Goal: Use online tool/utility: Utilize a website feature to perform a specific function

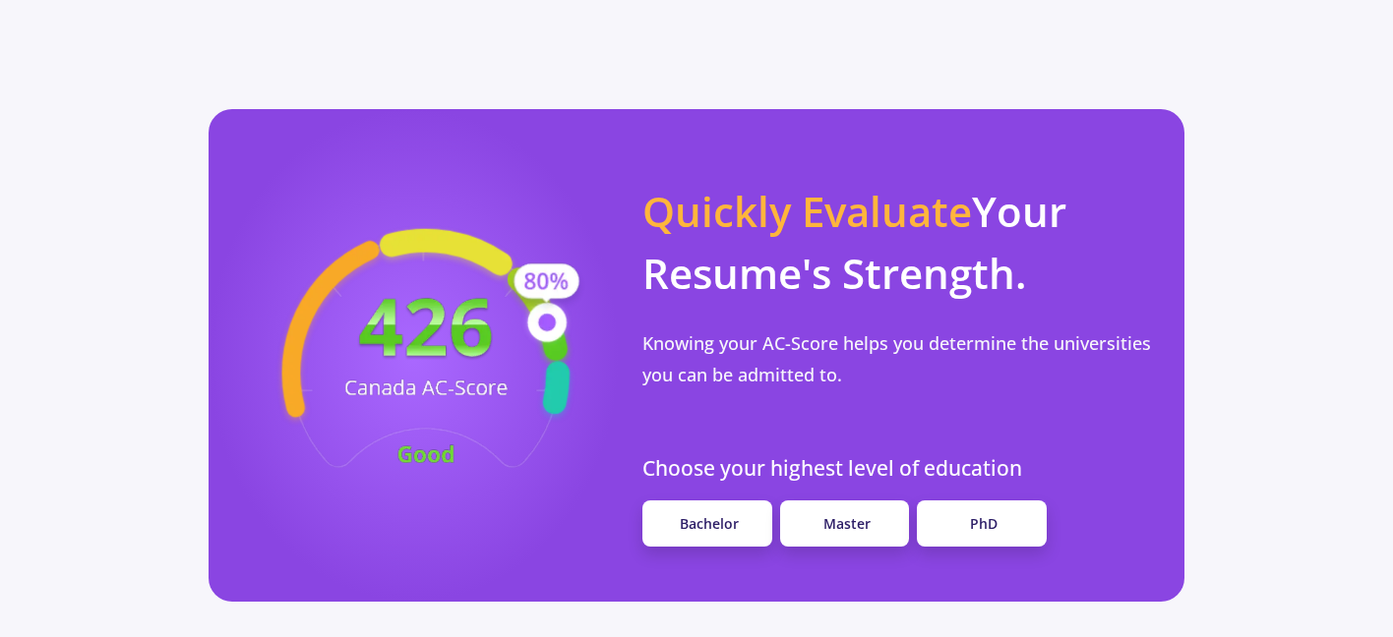
scroll to position [1774, 0]
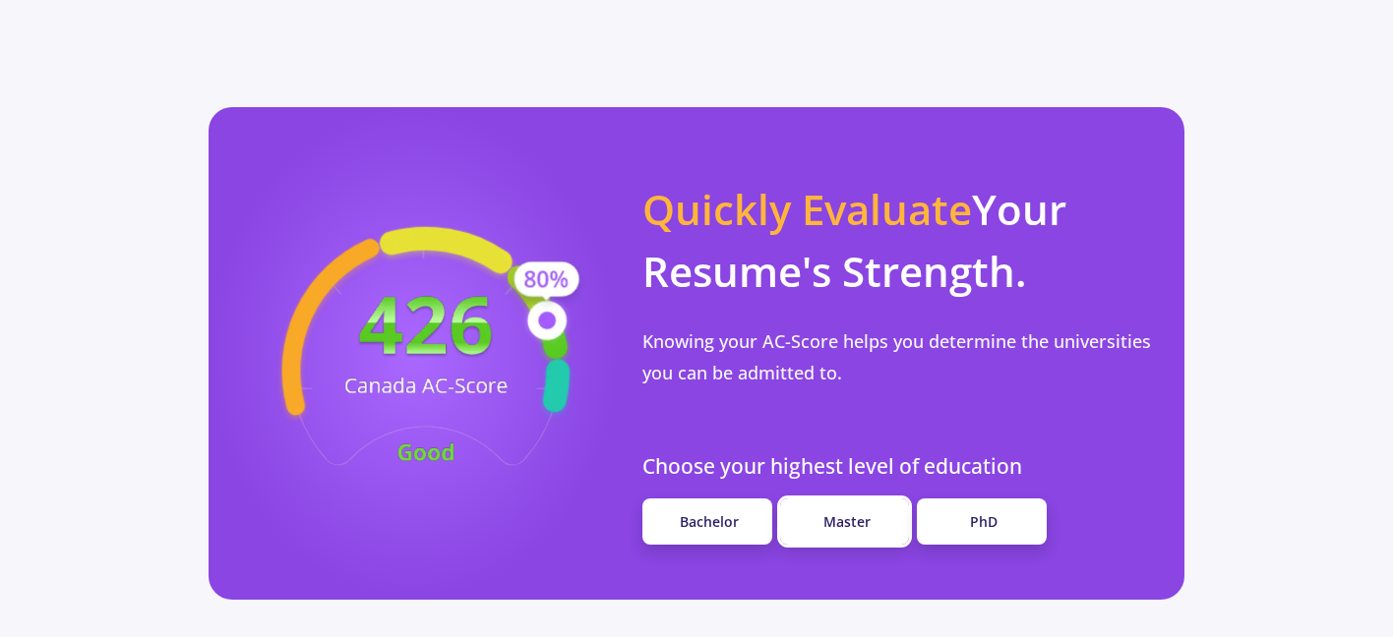
click at [833, 512] on span "Master" at bounding box center [846, 521] width 47 height 19
click at [842, 512] on span "Master" at bounding box center [846, 521] width 47 height 19
click at [851, 499] on link "Master" at bounding box center [845, 522] width 130 height 46
click at [727, 512] on span "Bachelor" at bounding box center [709, 521] width 59 height 19
click at [838, 512] on span "Master" at bounding box center [846, 521] width 47 height 19
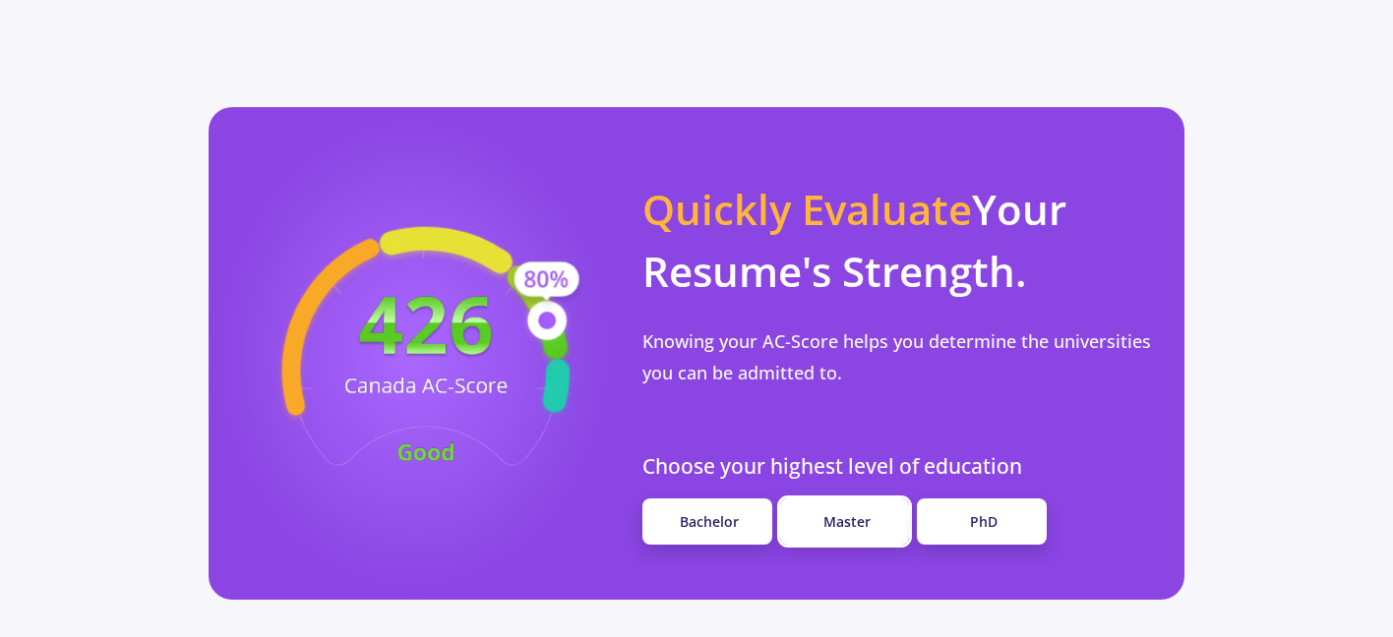
click at [838, 512] on span "Master" at bounding box center [846, 521] width 47 height 19
click at [740, 499] on link "Bachelor" at bounding box center [707, 522] width 130 height 46
click at [813, 499] on link "Master" at bounding box center [845, 522] width 130 height 46
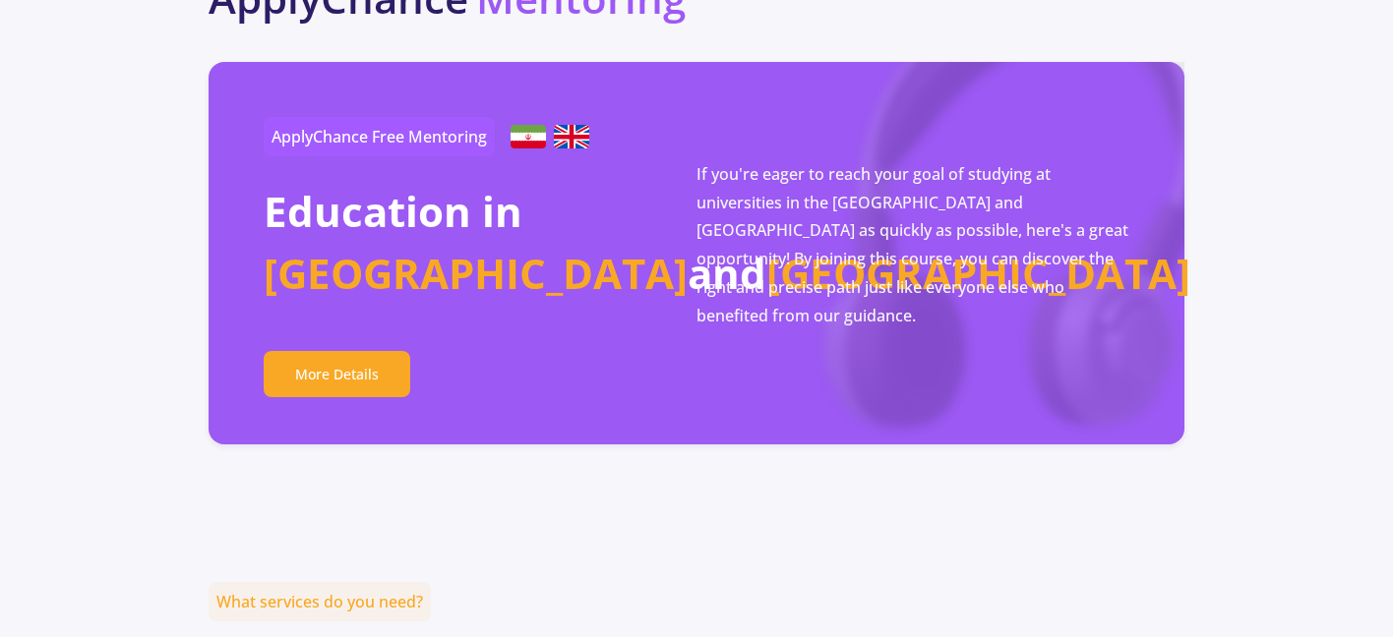
scroll to position [3606, 0]
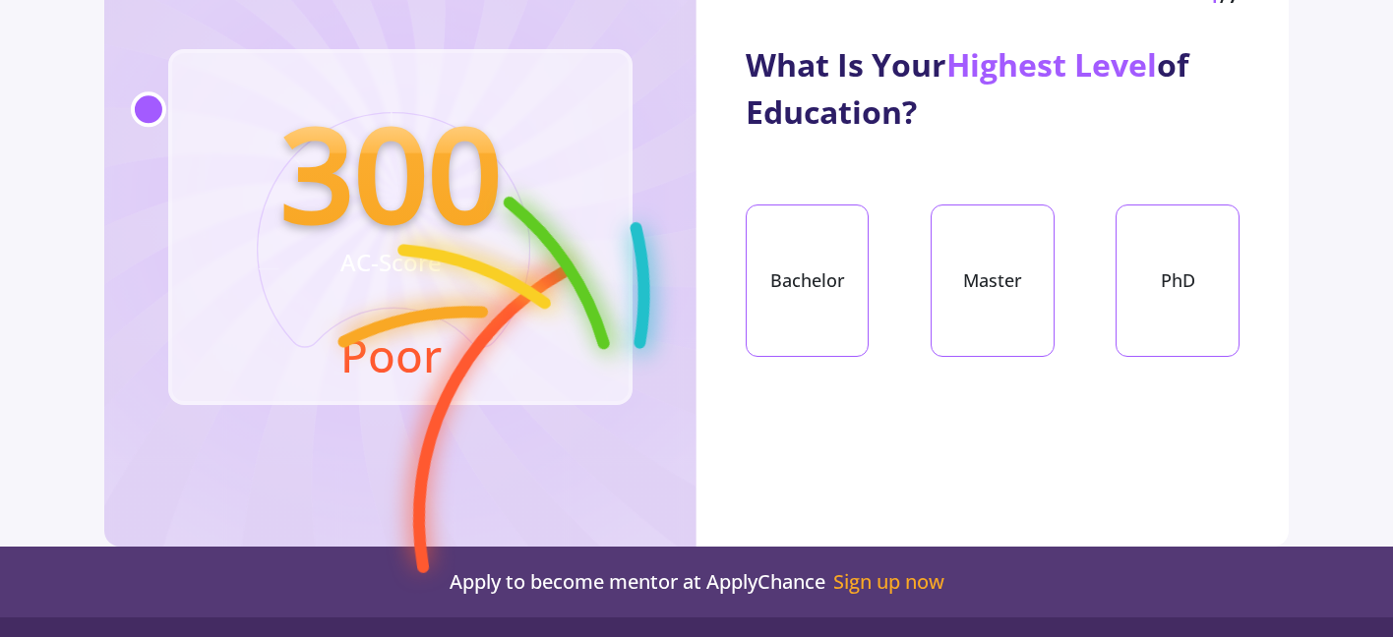
scroll to position [184, 0]
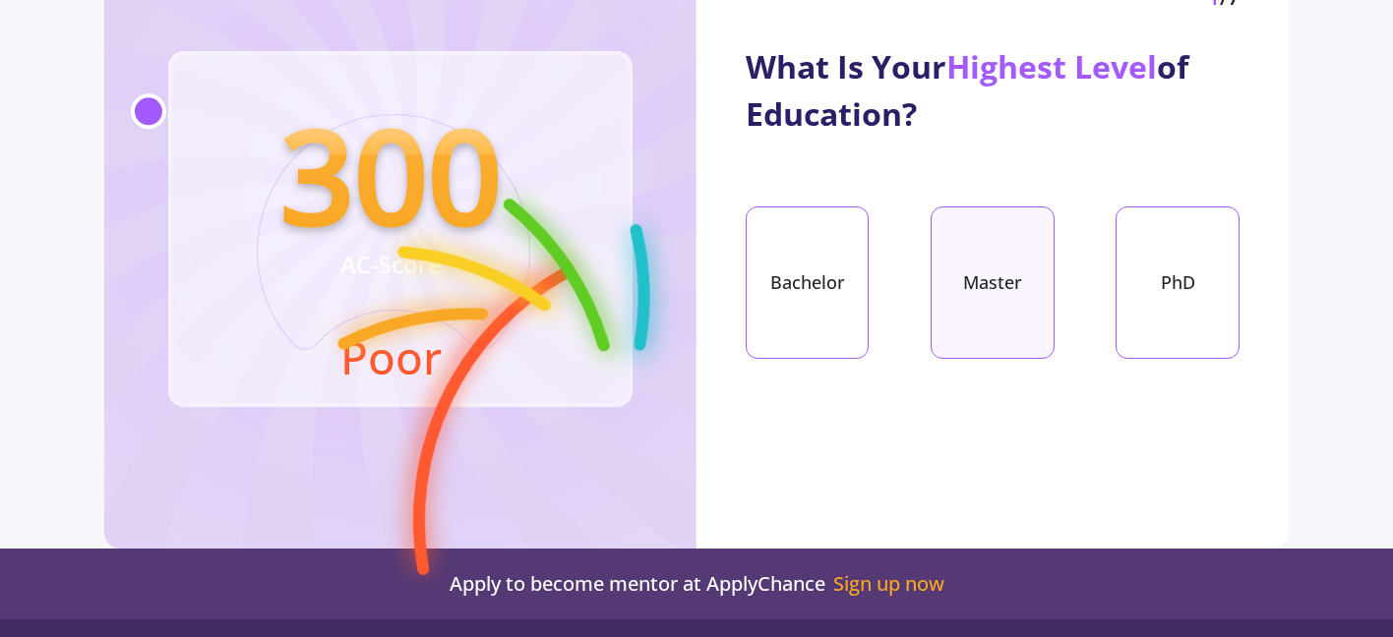
click at [992, 295] on div "Master" at bounding box center [992, 283] width 123 height 152
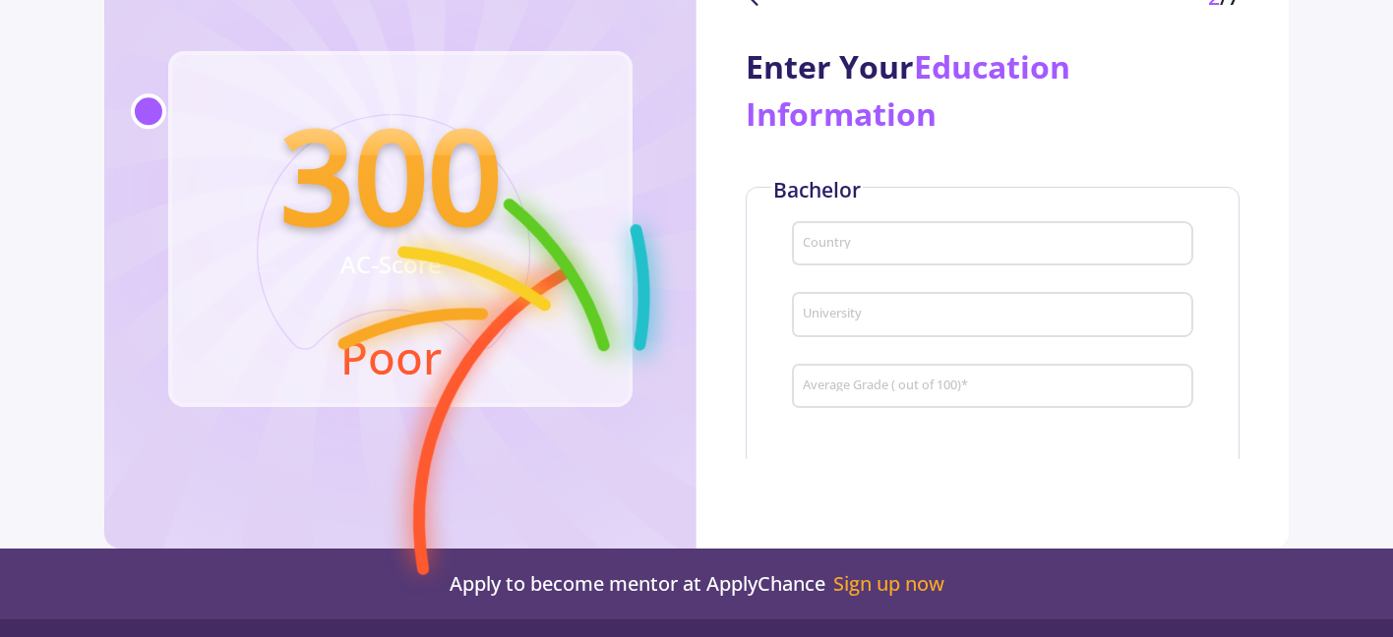
click at [987, 239] on input "Country" at bounding box center [996, 245] width 388 height 18
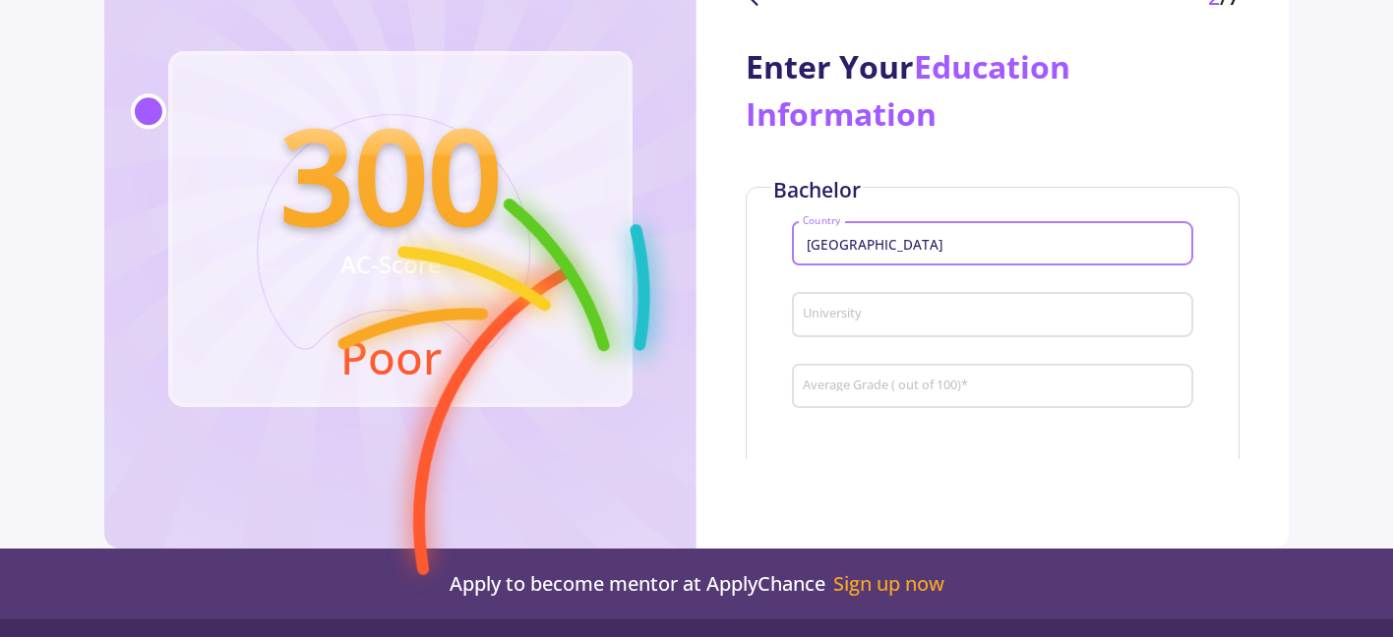
type input "[GEOGRAPHIC_DATA]"
click at [910, 310] on input "University" at bounding box center [996, 316] width 388 height 18
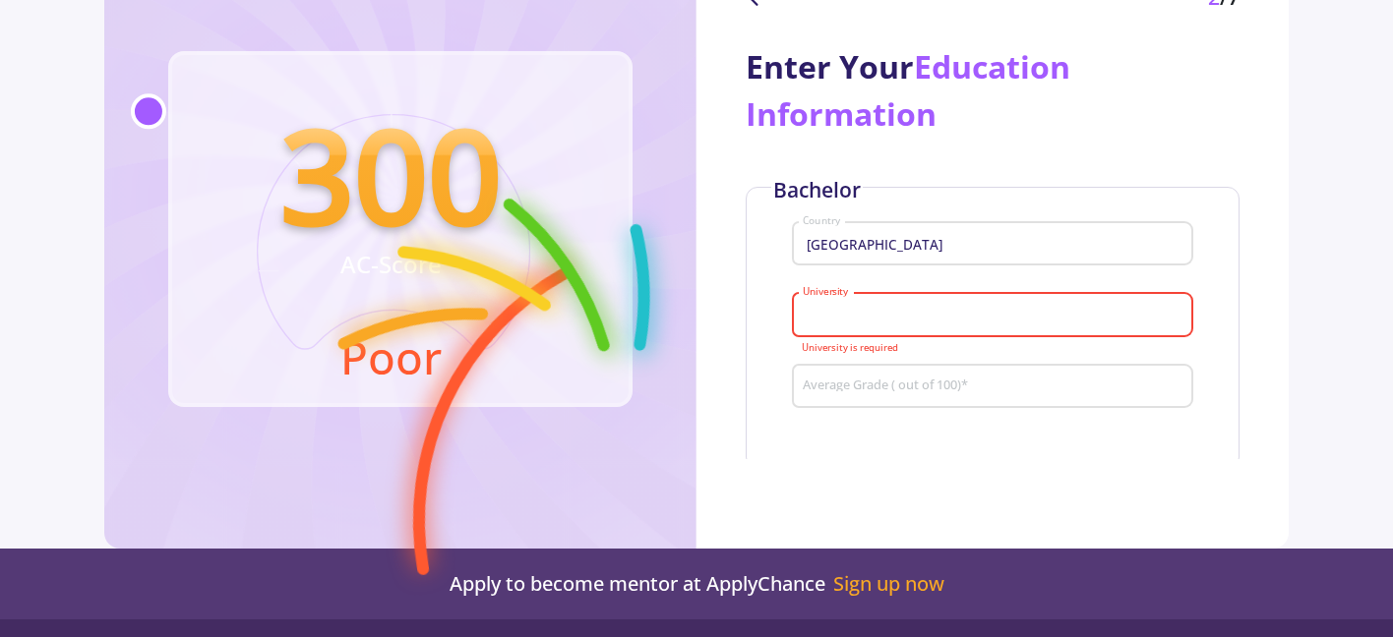
click at [904, 379] on div "Average Grade ( out of 100) *" at bounding box center [993, 382] width 383 height 51
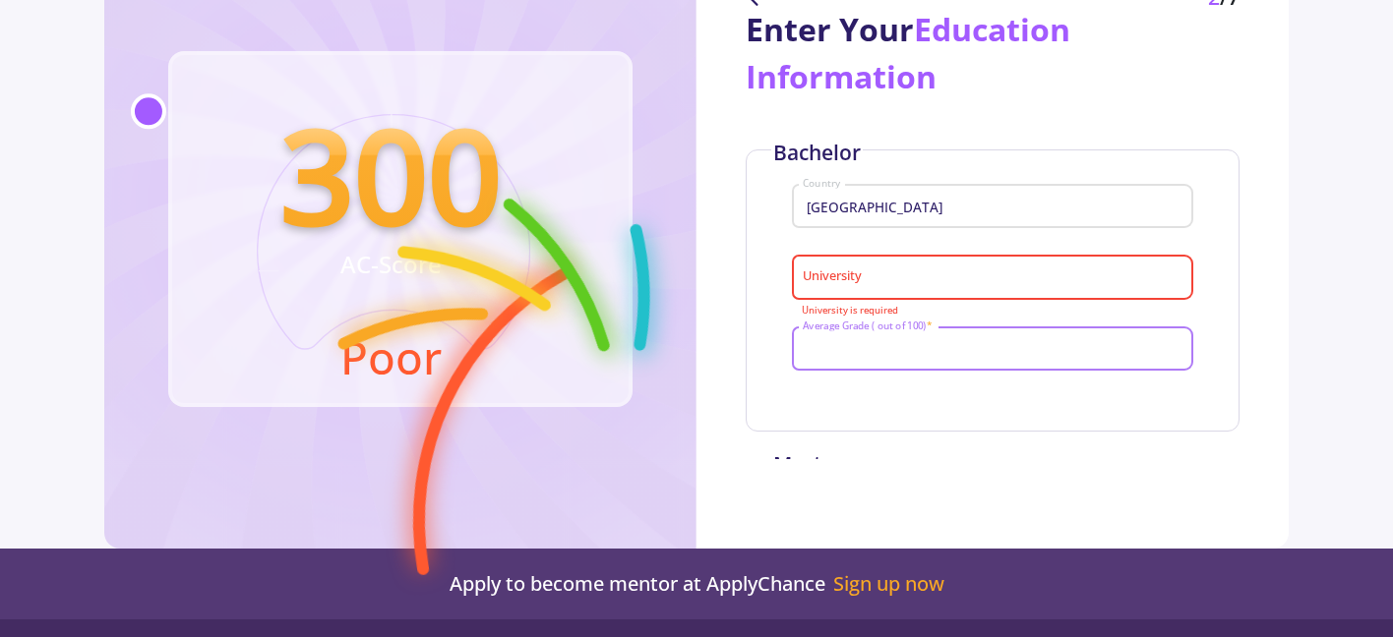
scroll to position [53, 0]
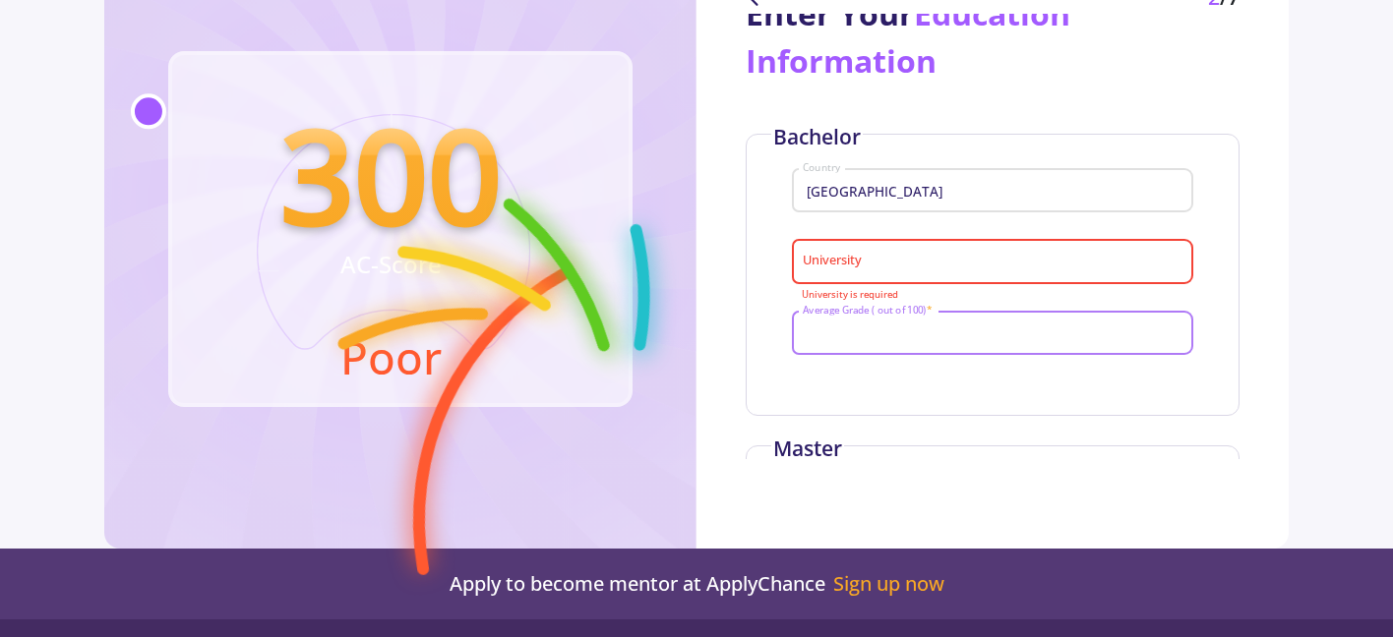
click at [867, 194] on input "[GEOGRAPHIC_DATA]" at bounding box center [996, 192] width 388 height 18
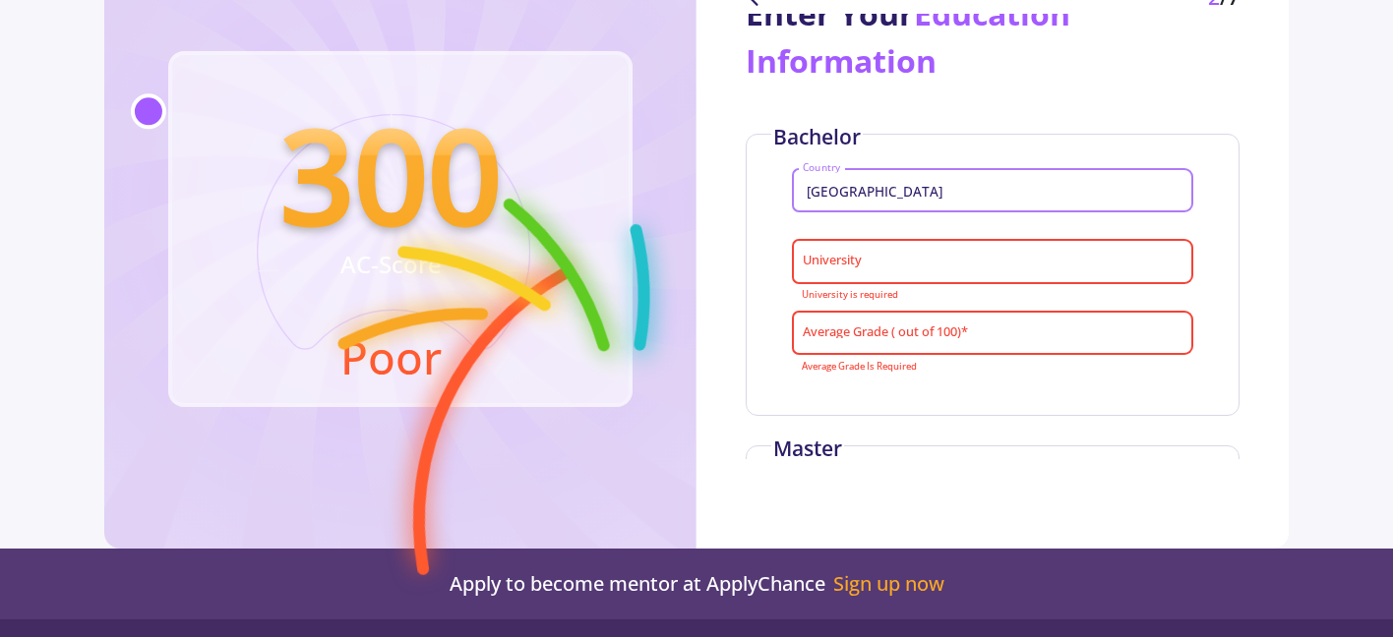
click at [867, 194] on input "[GEOGRAPHIC_DATA]" at bounding box center [996, 192] width 388 height 18
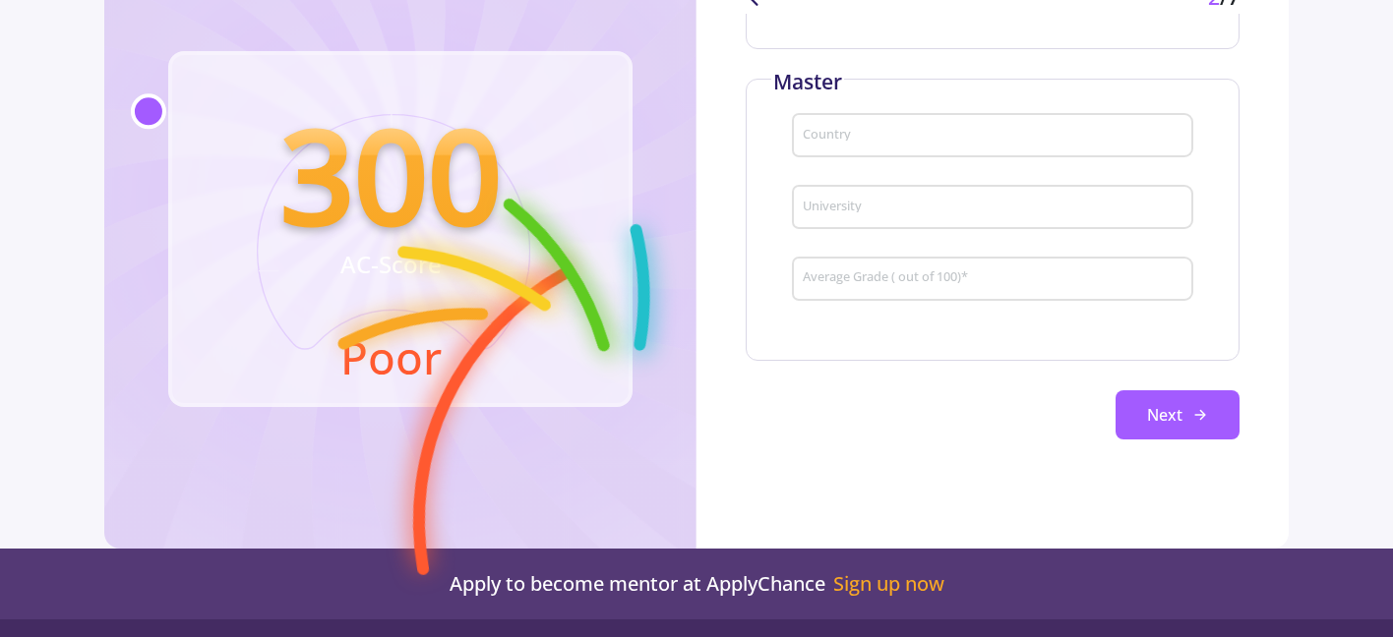
scroll to position [425, 0]
click at [838, 146] on div "Country" at bounding box center [993, 126] width 383 height 51
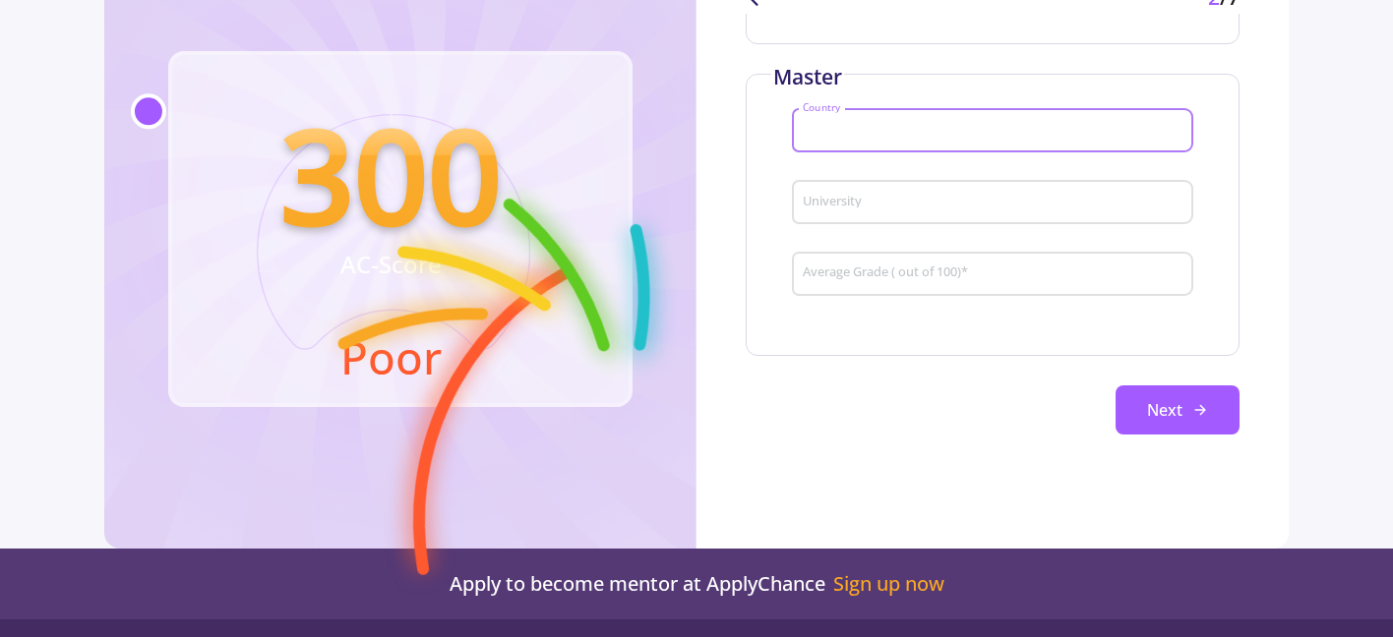
click at [855, 200] on input "University" at bounding box center [996, 204] width 388 height 18
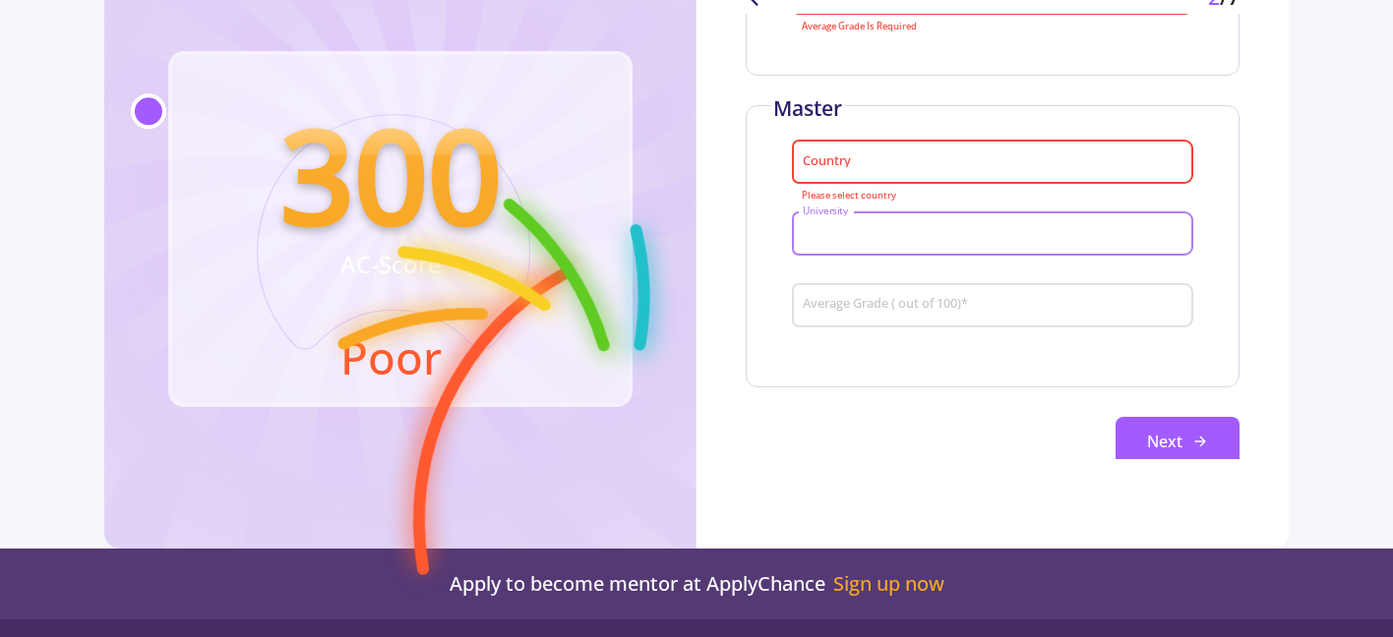
scroll to position [390, 0]
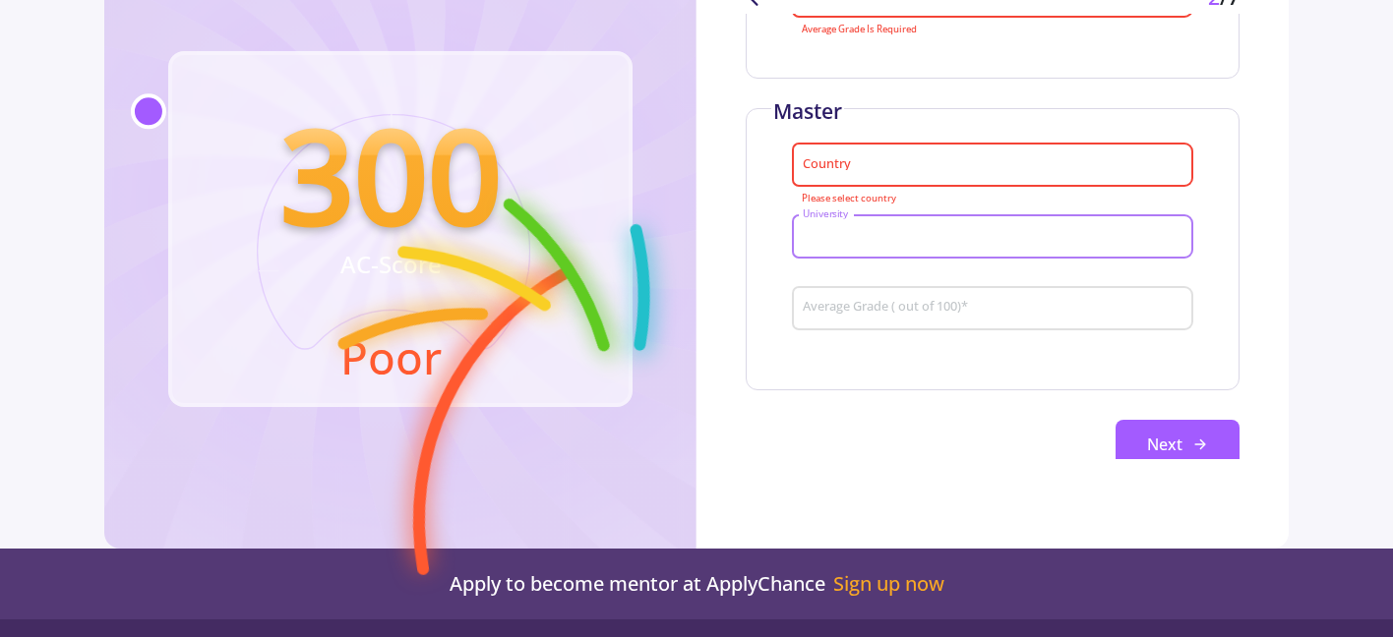
click at [853, 152] on div "Country" at bounding box center [993, 161] width 383 height 51
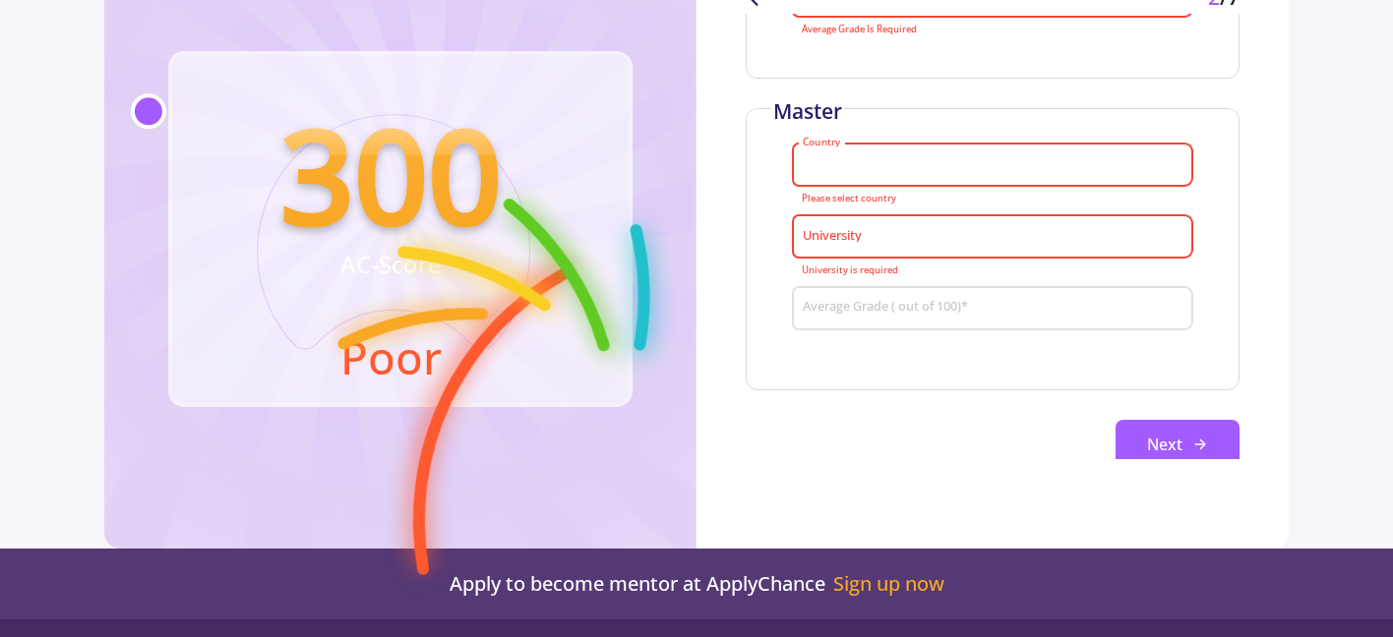
click at [853, 165] on input "Country" at bounding box center [996, 166] width 388 height 18
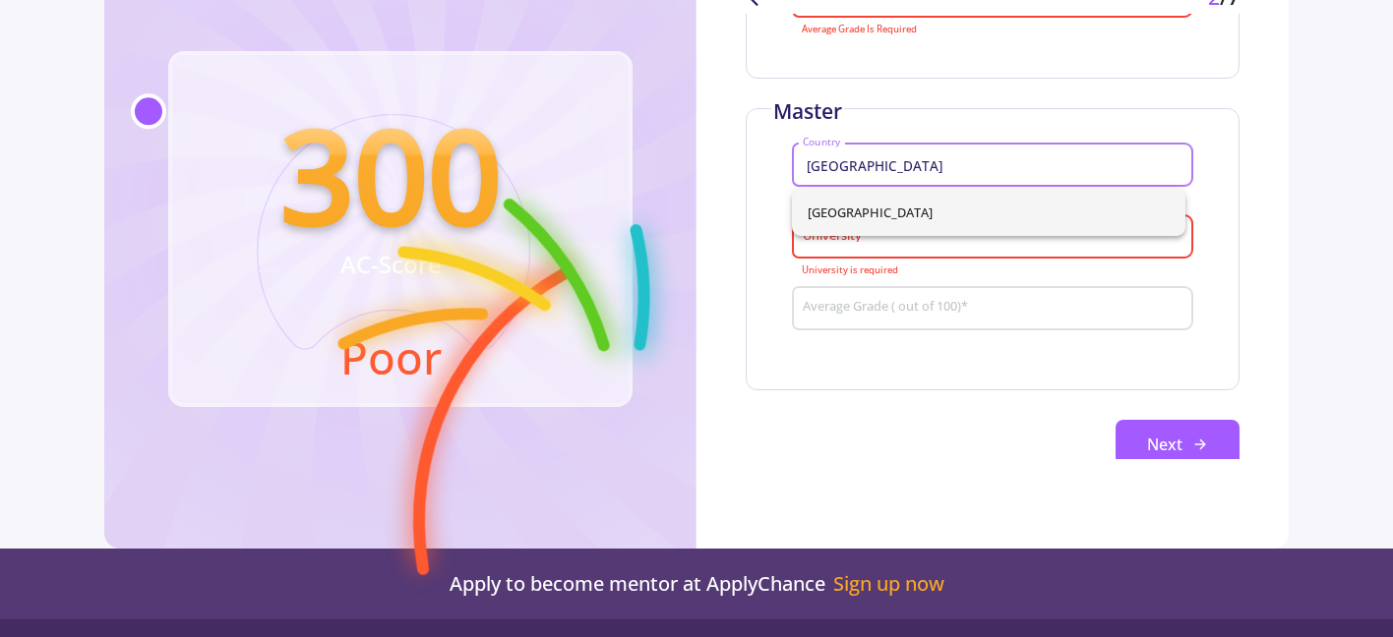
type input "[GEOGRAPHIC_DATA]"
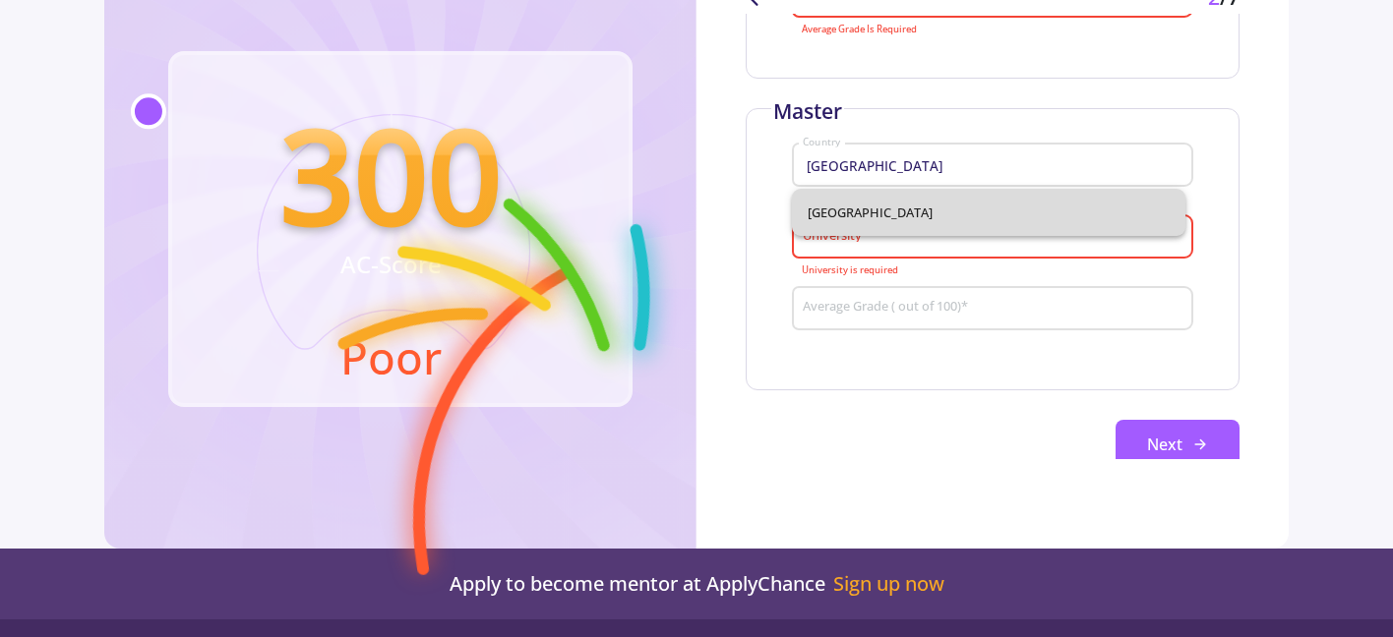
click at [879, 201] on div "[GEOGRAPHIC_DATA]" at bounding box center [988, 212] width 393 height 47
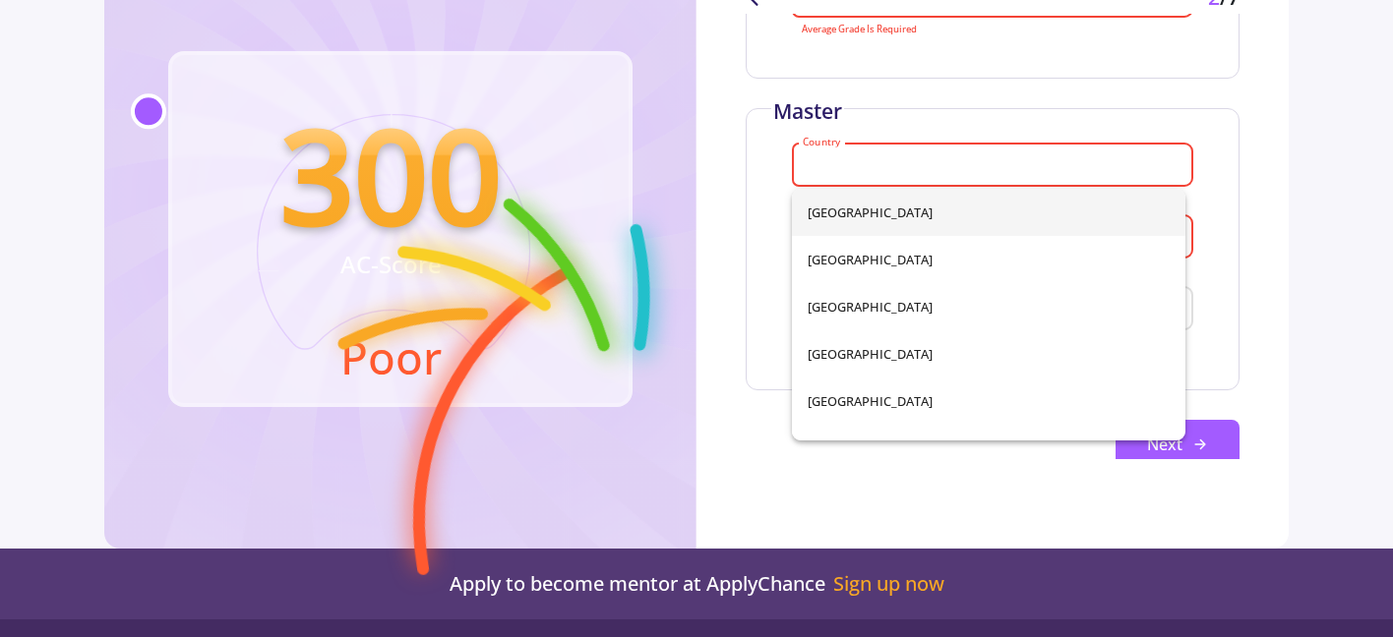
click at [843, 164] on input "Country" at bounding box center [996, 166] width 388 height 18
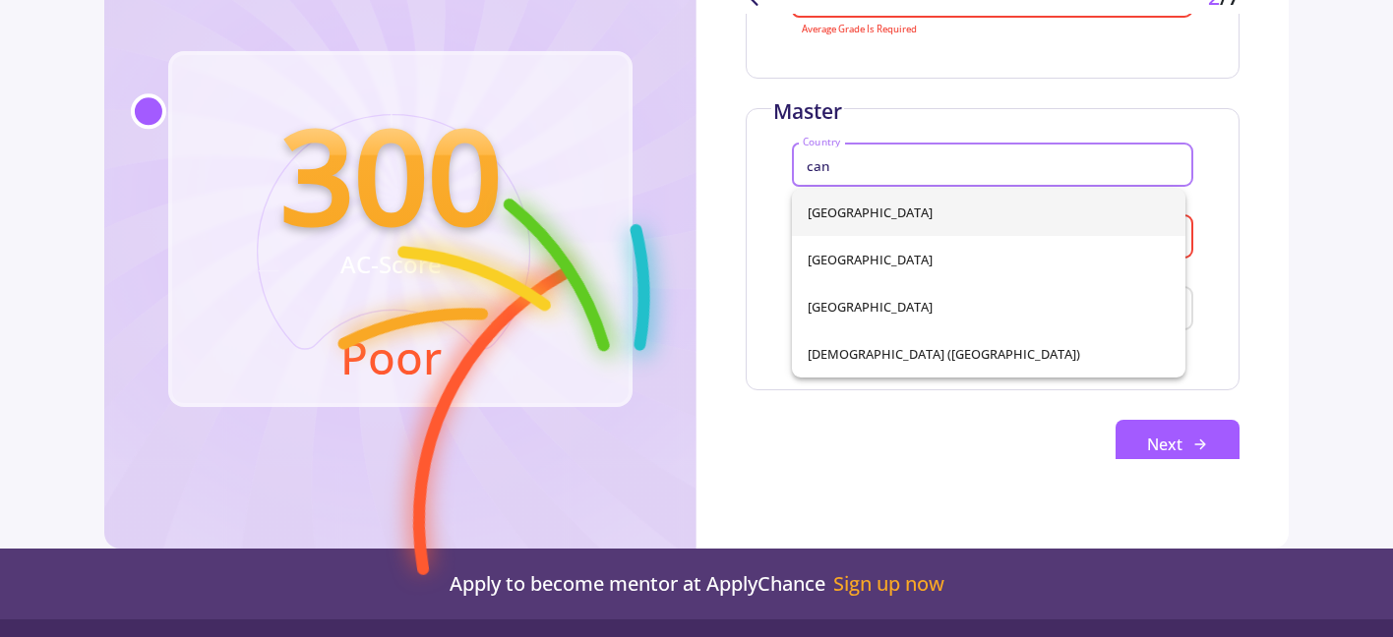
click at [840, 206] on span "[GEOGRAPHIC_DATA]" at bounding box center [989, 212] width 362 height 47
type input "[GEOGRAPHIC_DATA]"
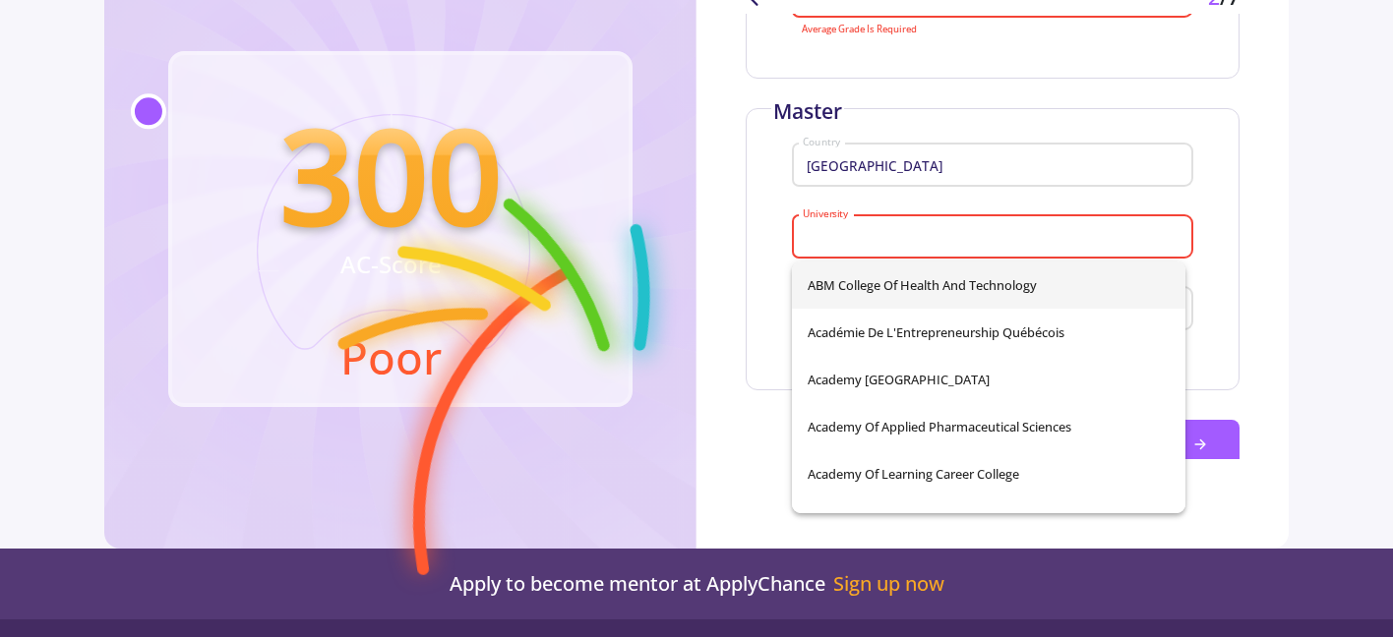
click at [839, 238] on input "University" at bounding box center [996, 238] width 388 height 18
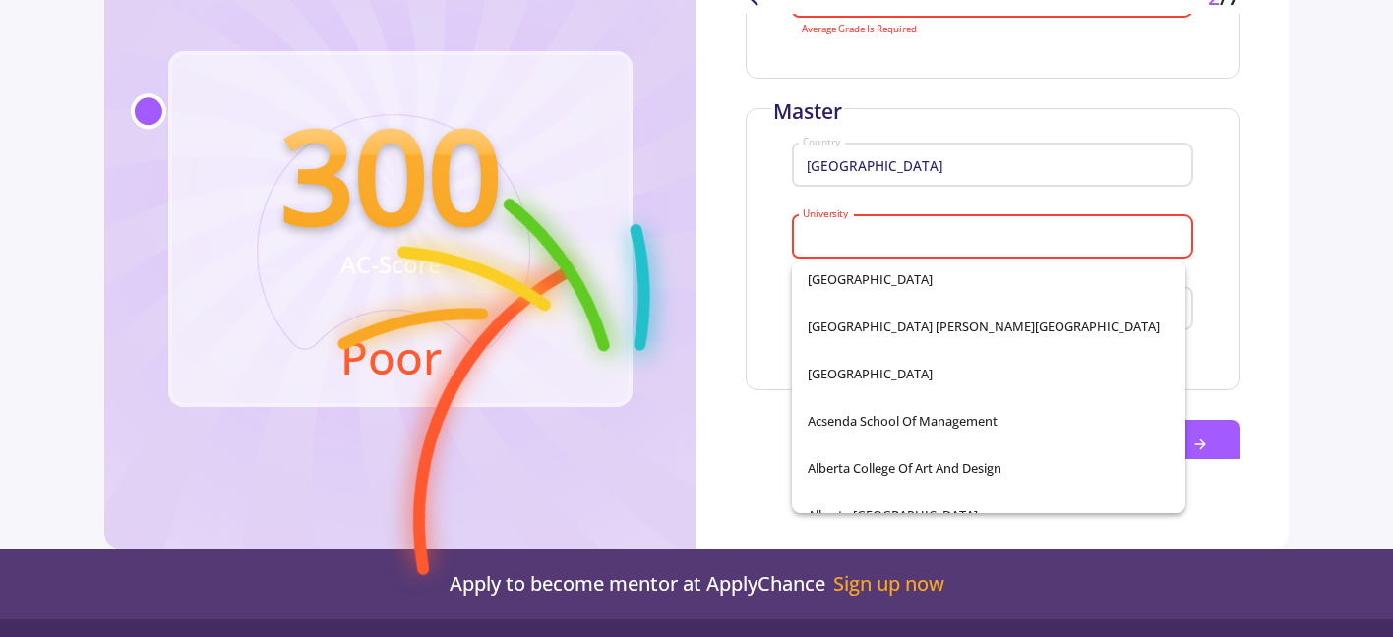
scroll to position [306, 0]
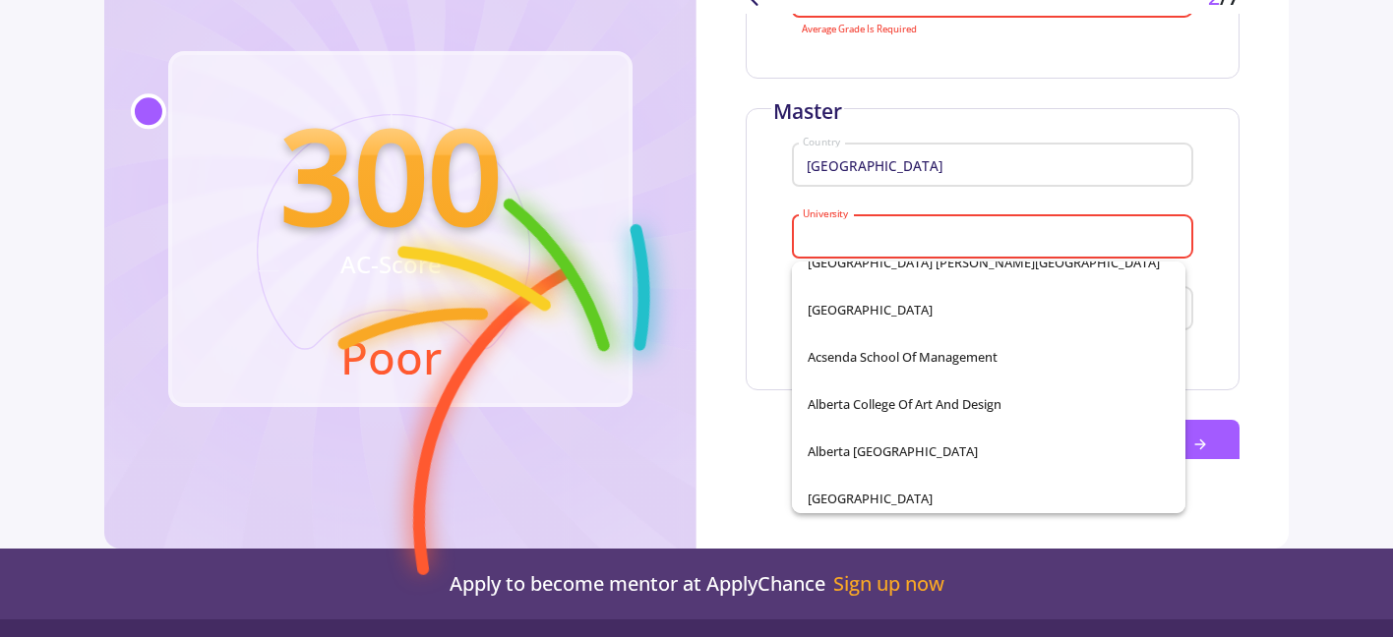
click at [1231, 226] on div "Master [GEOGRAPHIC_DATA] is required Average Grade ( out of 100) *" at bounding box center [993, 249] width 494 height 282
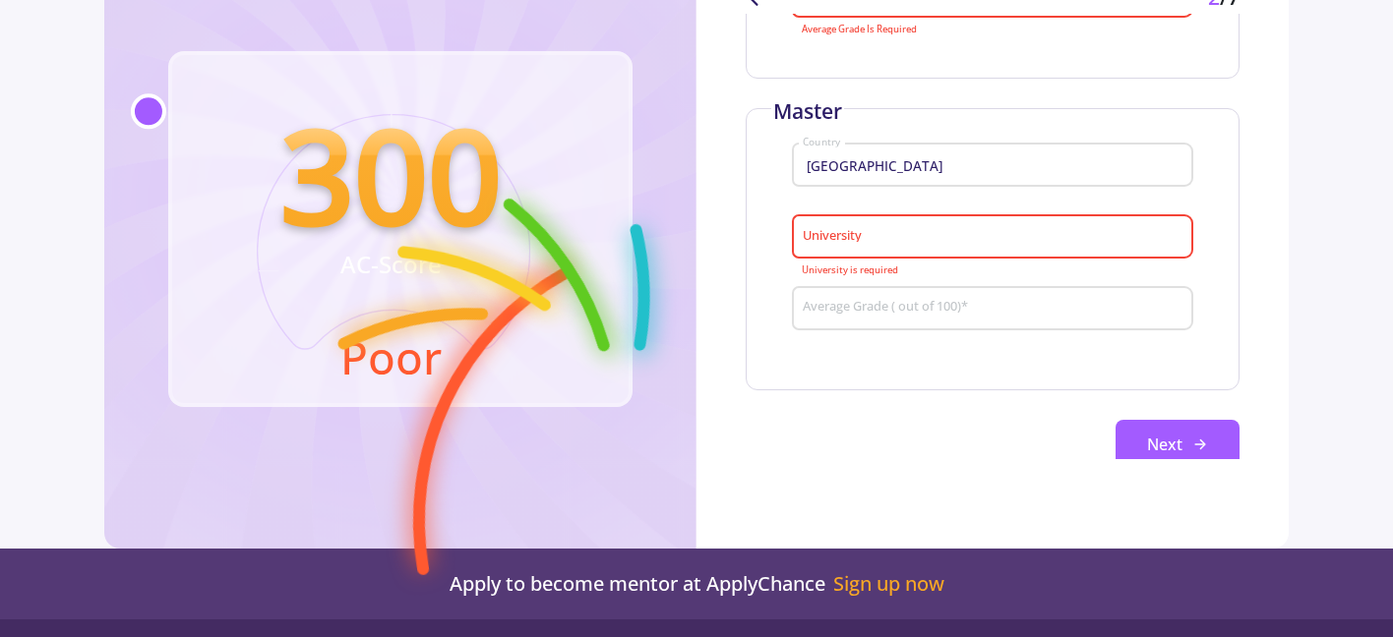
click at [1052, 310] on input "Average Grade ( out of 100) *" at bounding box center [996, 309] width 388 height 18
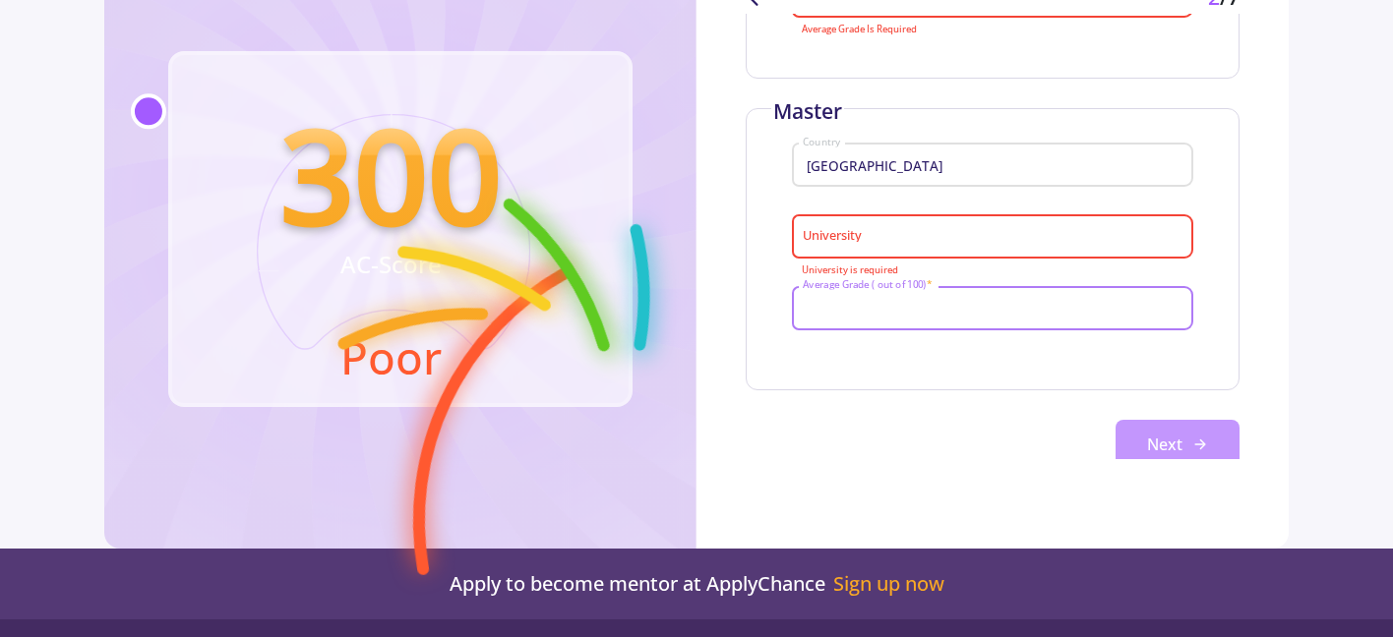
click at [1156, 444] on button "Next" at bounding box center [1177, 444] width 124 height 49
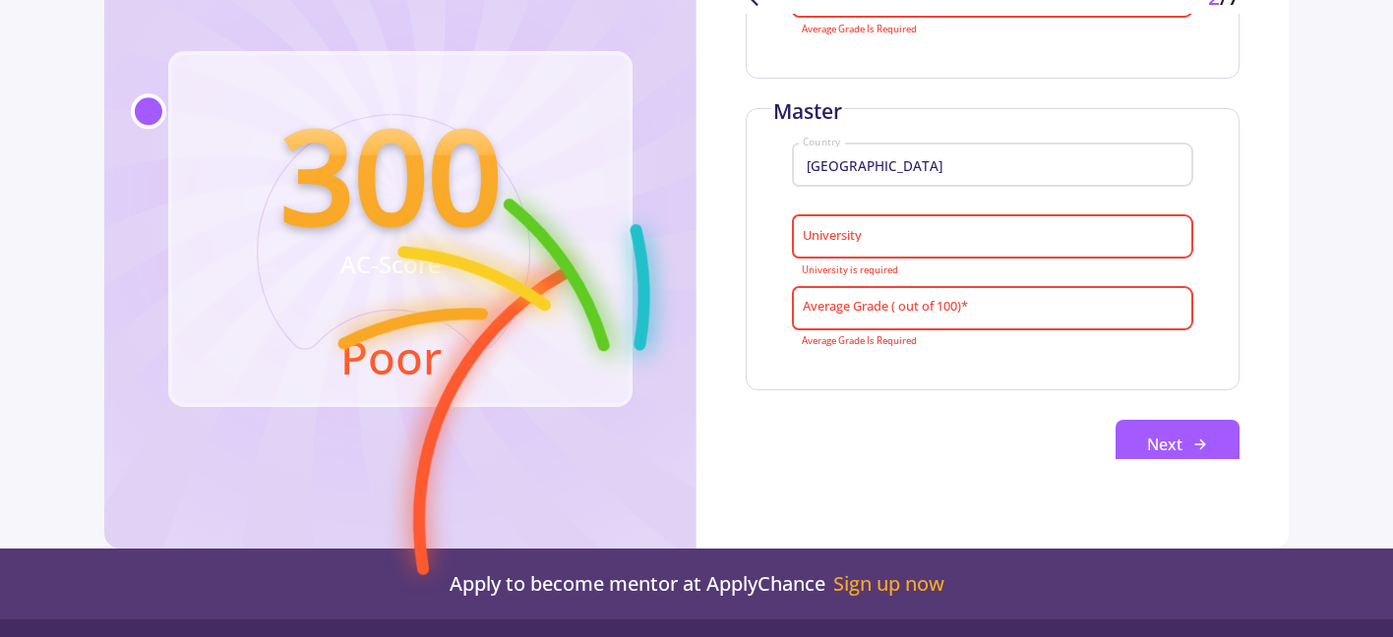
click at [991, 344] on mat-error "Average Grade Is Required" at bounding box center [993, 341] width 383 height 11
click at [900, 243] on input "University" at bounding box center [996, 238] width 388 height 18
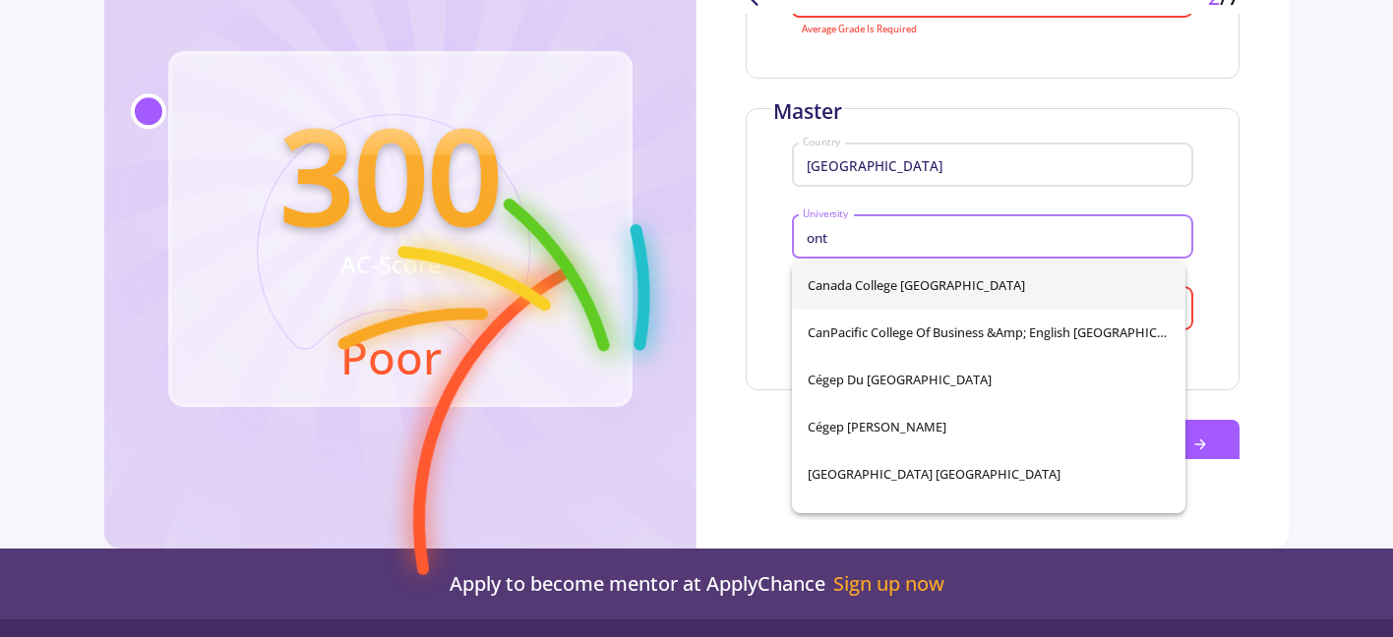
type input "ont"
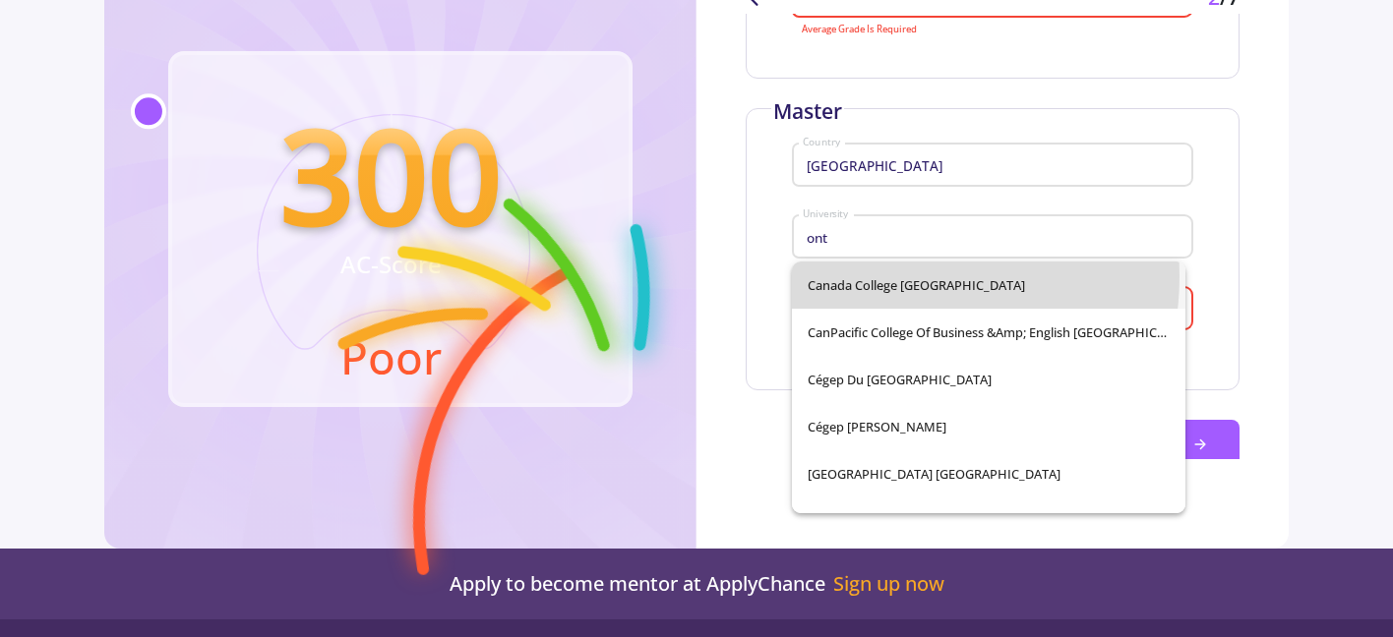
click at [889, 276] on div "[GEOGRAPHIC_DATA] [GEOGRAPHIC_DATA] CanPacific College of Business &amp; Englis…" at bounding box center [988, 388] width 393 height 252
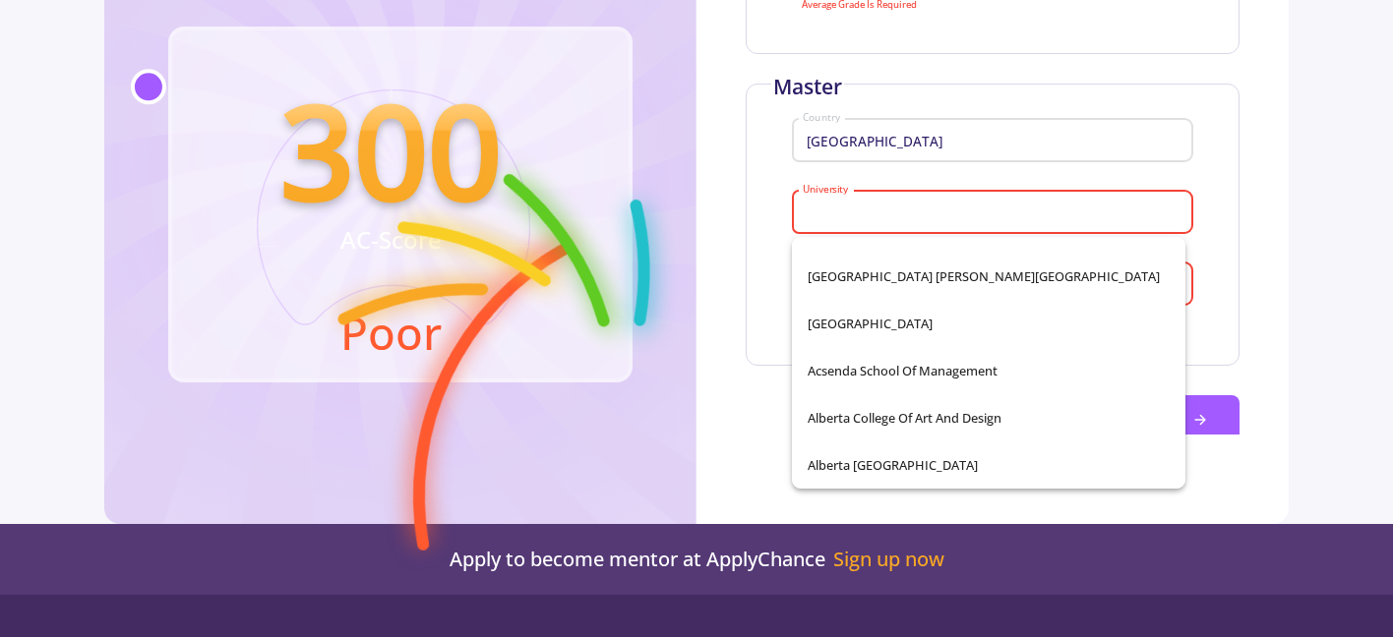
scroll to position [407, 0]
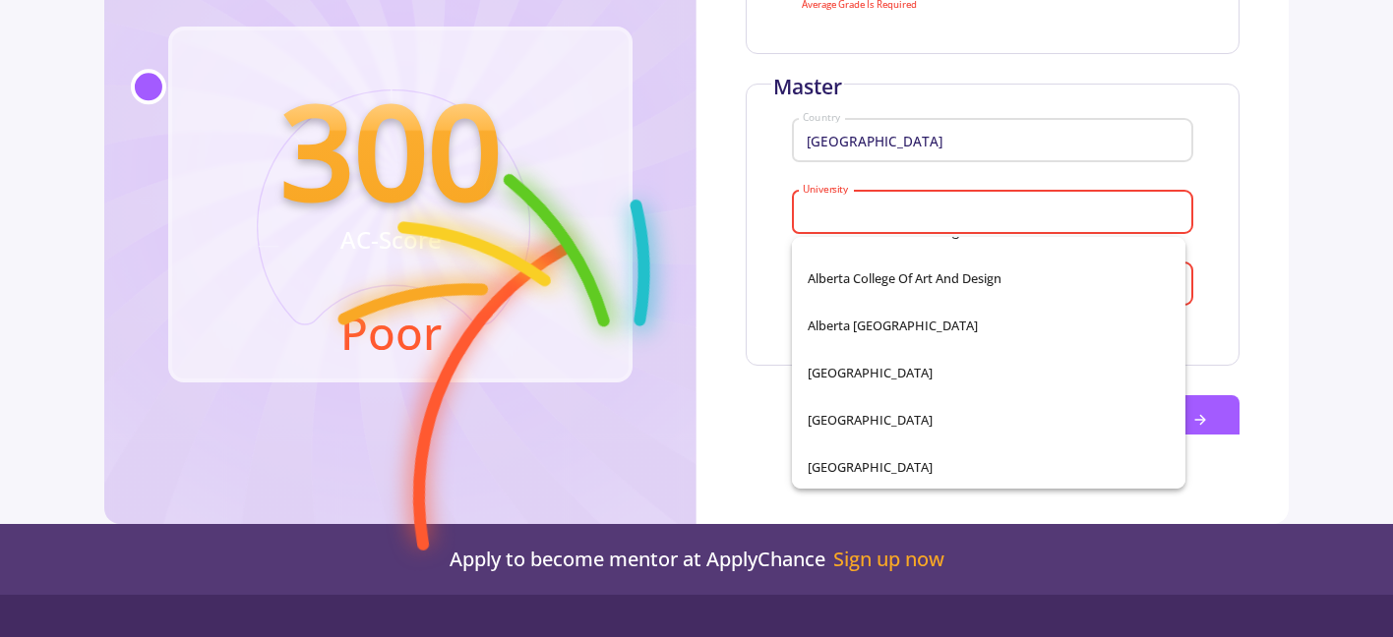
click at [855, 208] on input "University" at bounding box center [996, 214] width 388 height 18
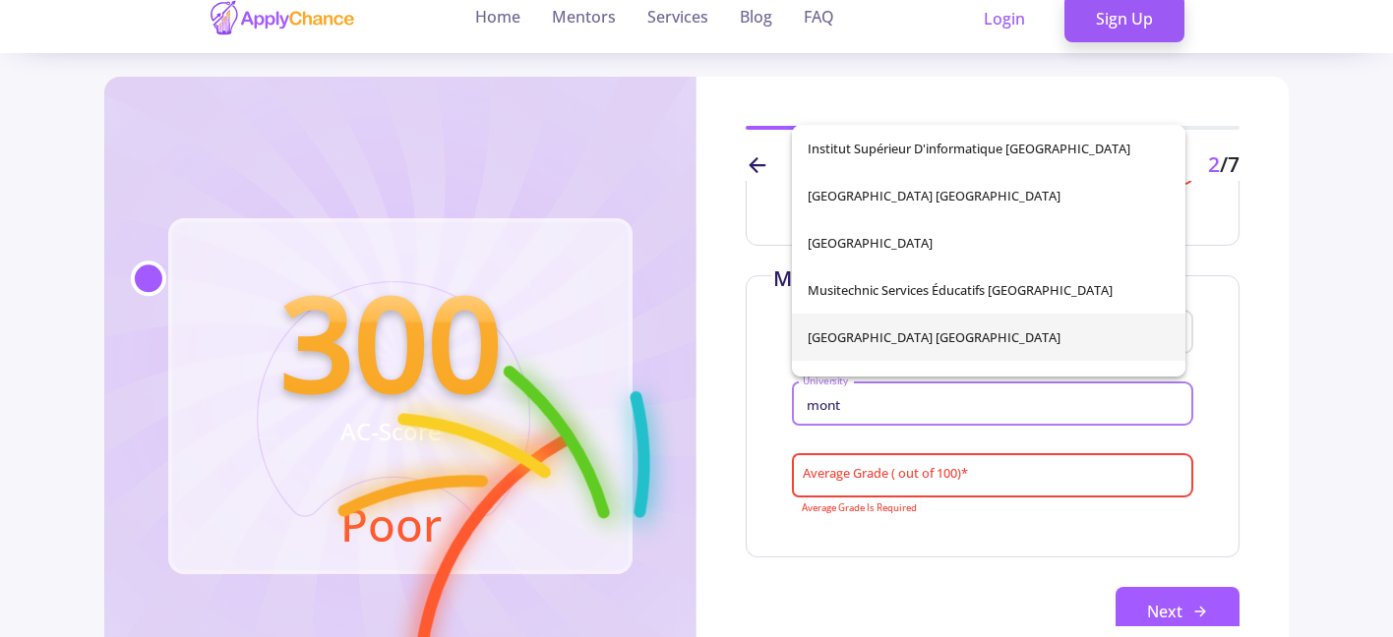
scroll to position [846, 0]
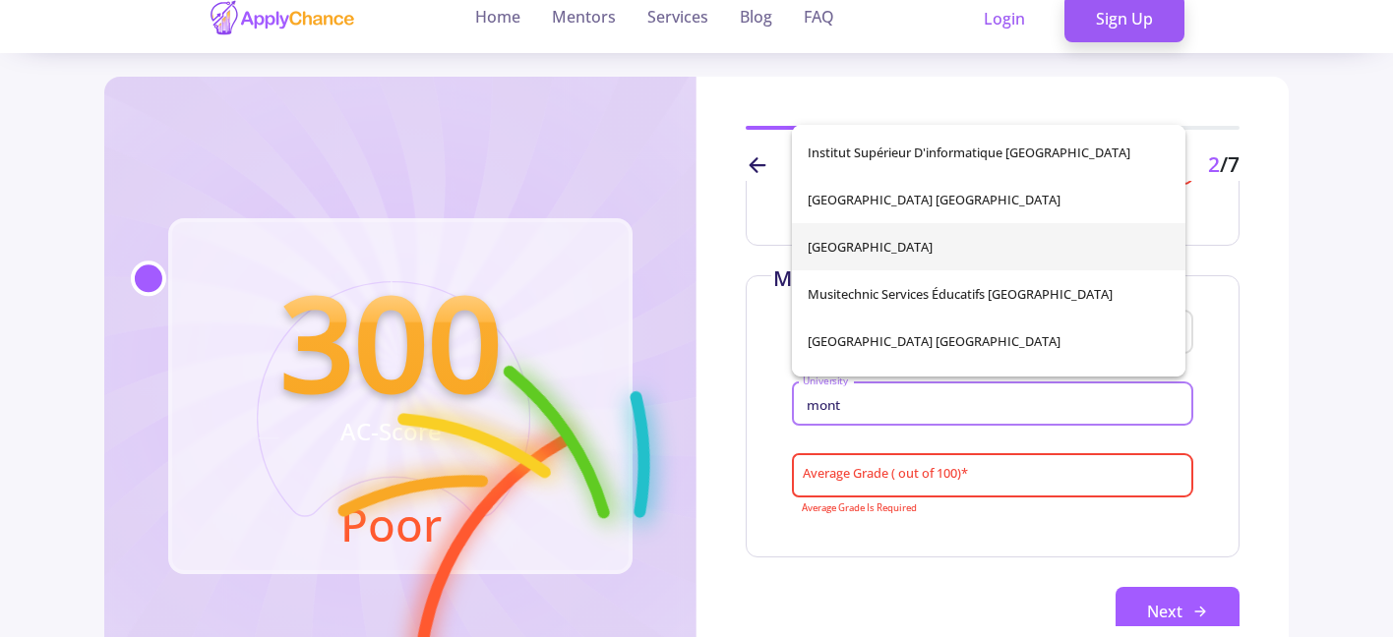
click at [886, 246] on span "[GEOGRAPHIC_DATA]" at bounding box center [989, 246] width 362 height 47
type input "[GEOGRAPHIC_DATA]"
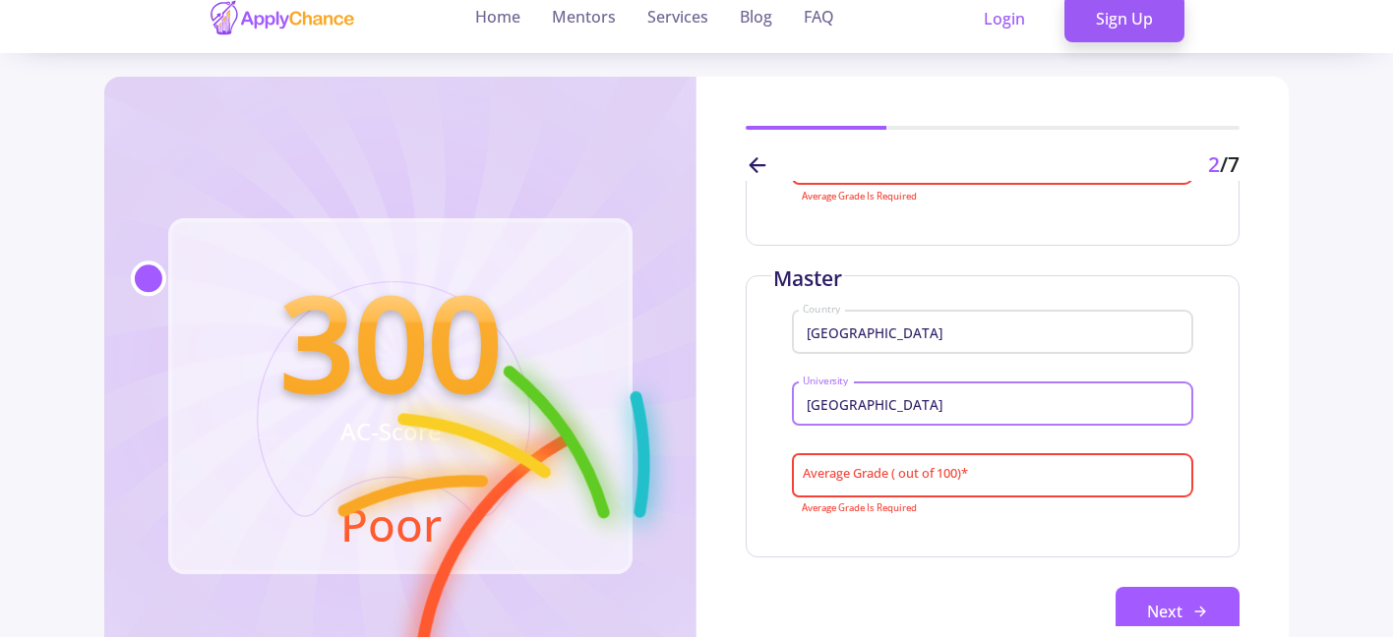
scroll to position [433, 0]
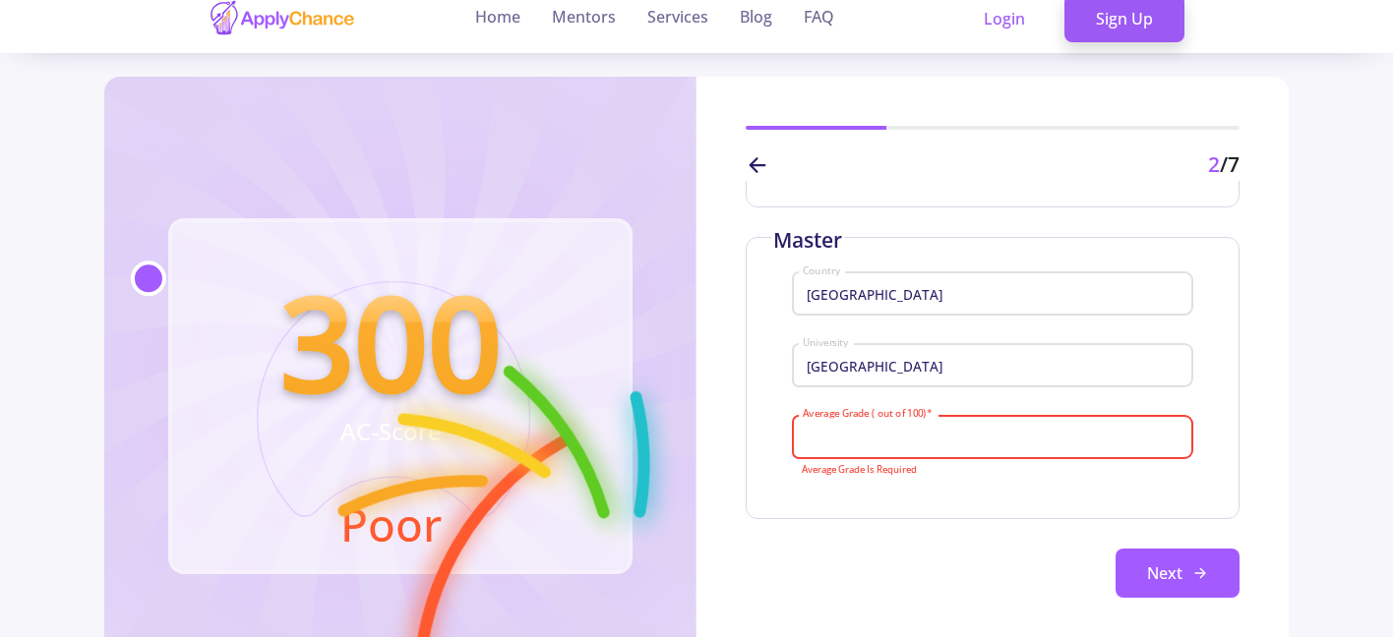
click at [858, 440] on input "Average Grade ( out of 100) *" at bounding box center [996, 438] width 388 height 18
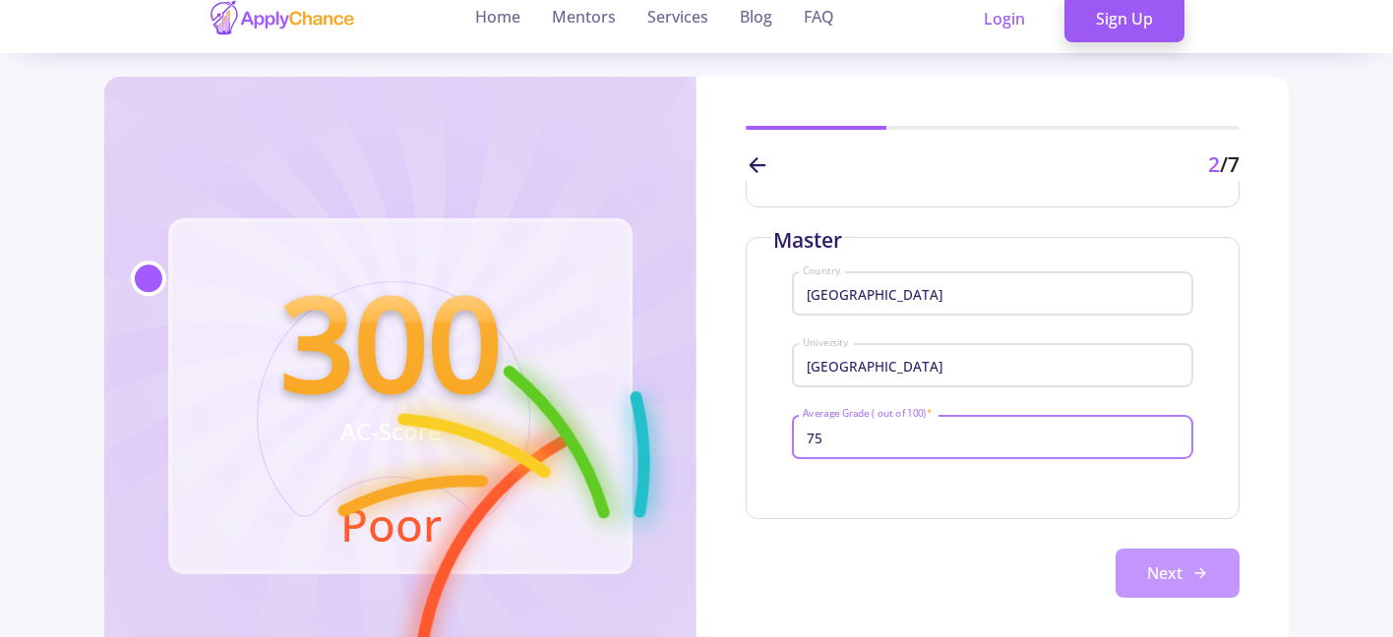
type input "75"
click at [1149, 557] on button "Next" at bounding box center [1177, 573] width 124 height 49
click at [1157, 570] on button "Next" at bounding box center [1177, 573] width 124 height 49
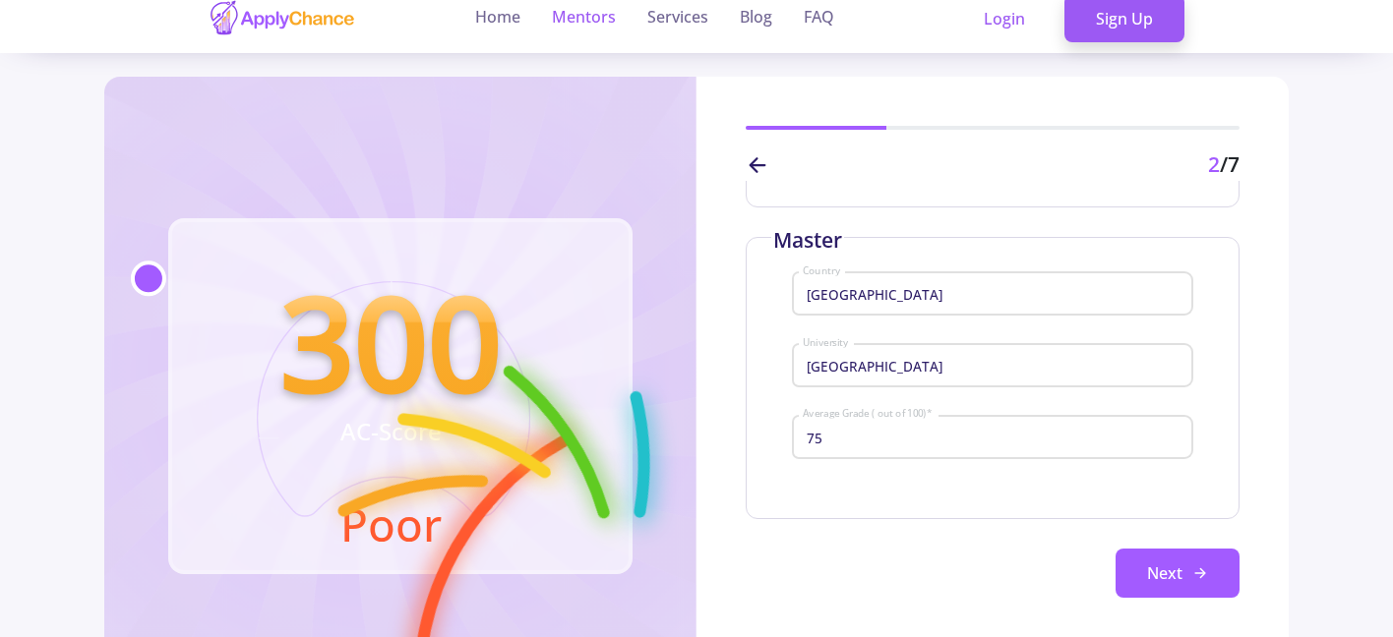
click at [604, 17] on link "Mentors" at bounding box center [584, 18] width 64 height 70
